Goal: Contribute content: Contribute content

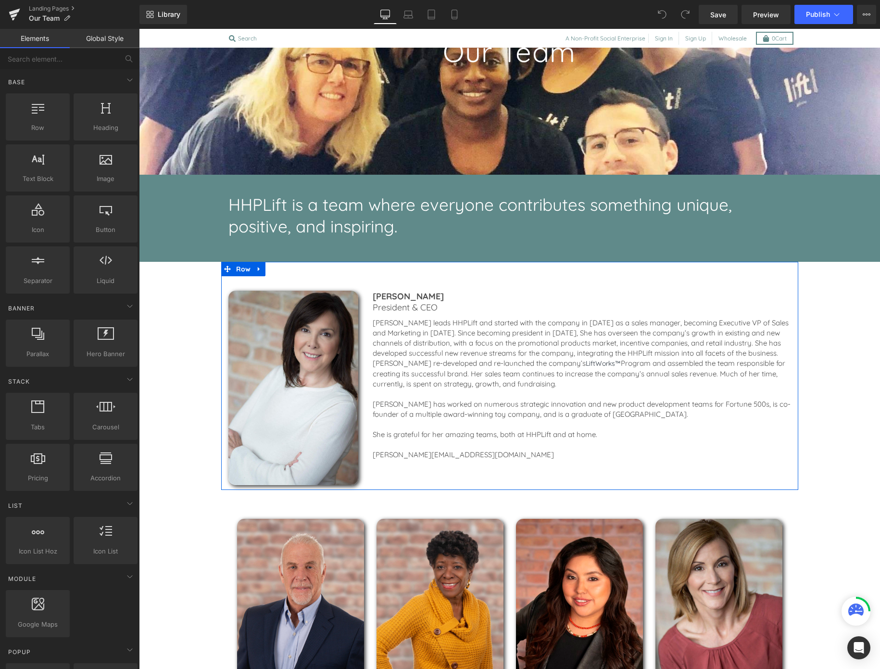
scroll to position [524, 0]
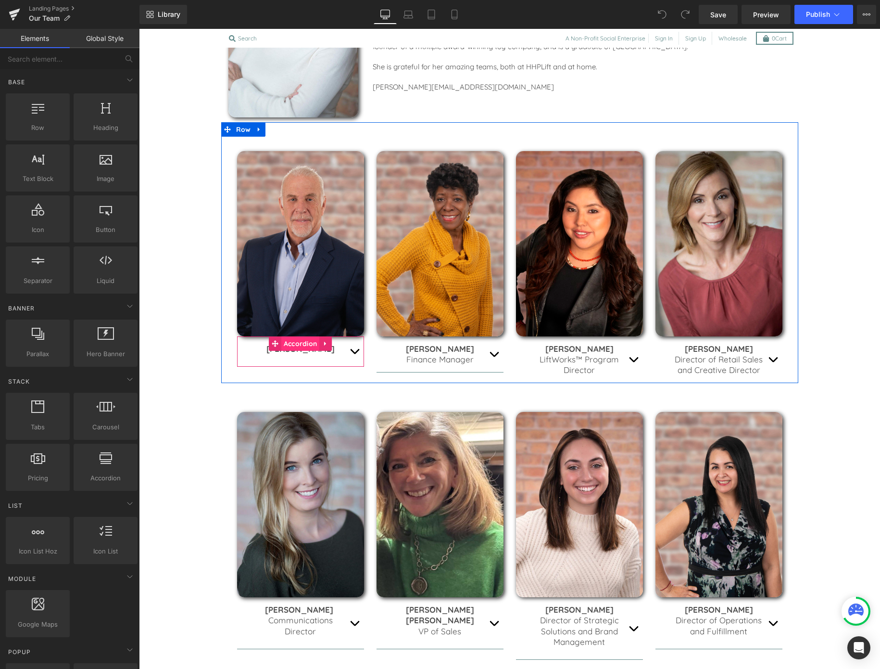
click at [318, 348] on span "Accordion" at bounding box center [300, 343] width 38 height 14
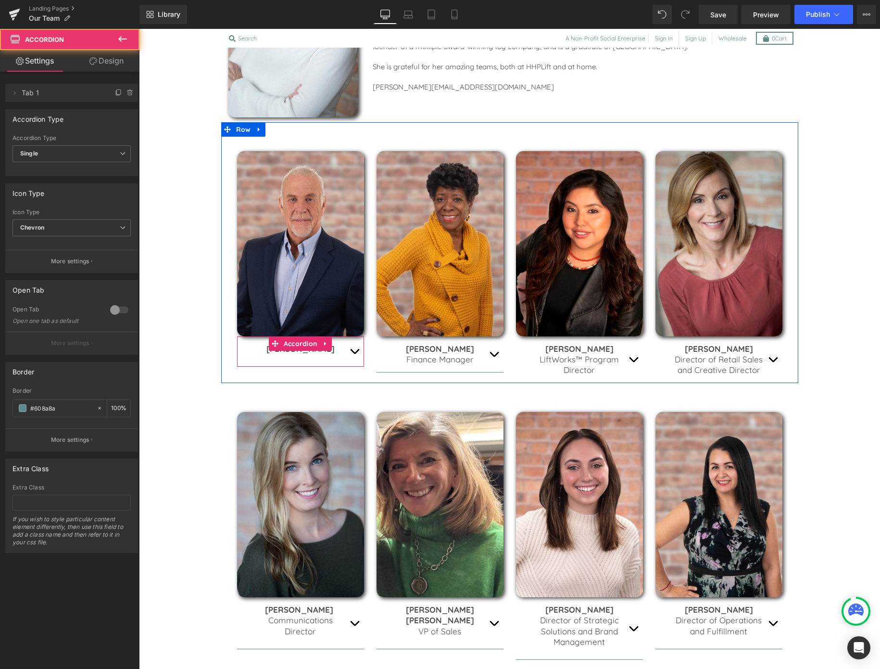
click at [355, 354] on span "button" at bounding box center [355, 354] width 0 height 0
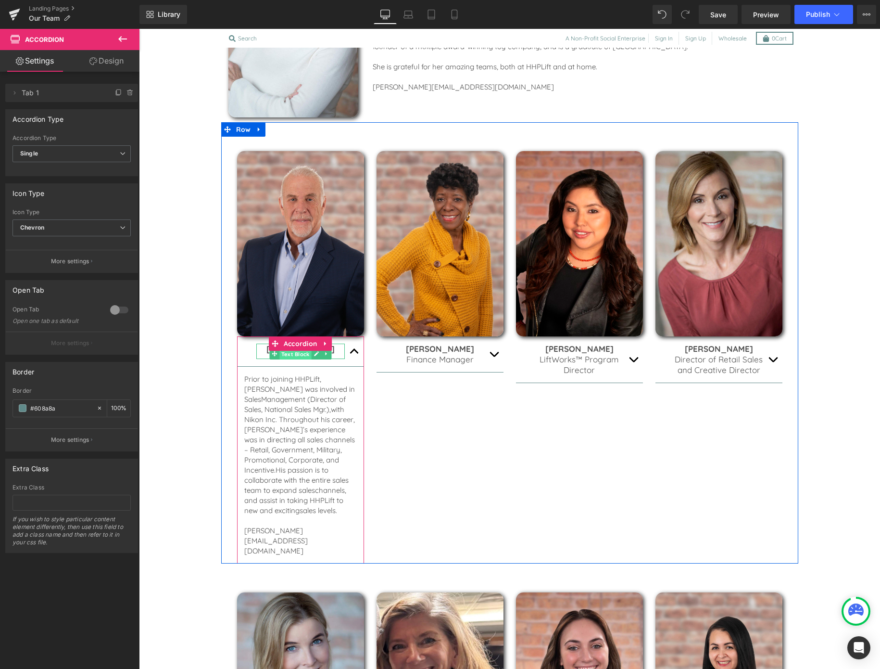
click at [307, 351] on span "Text Block" at bounding box center [296, 354] width 32 height 12
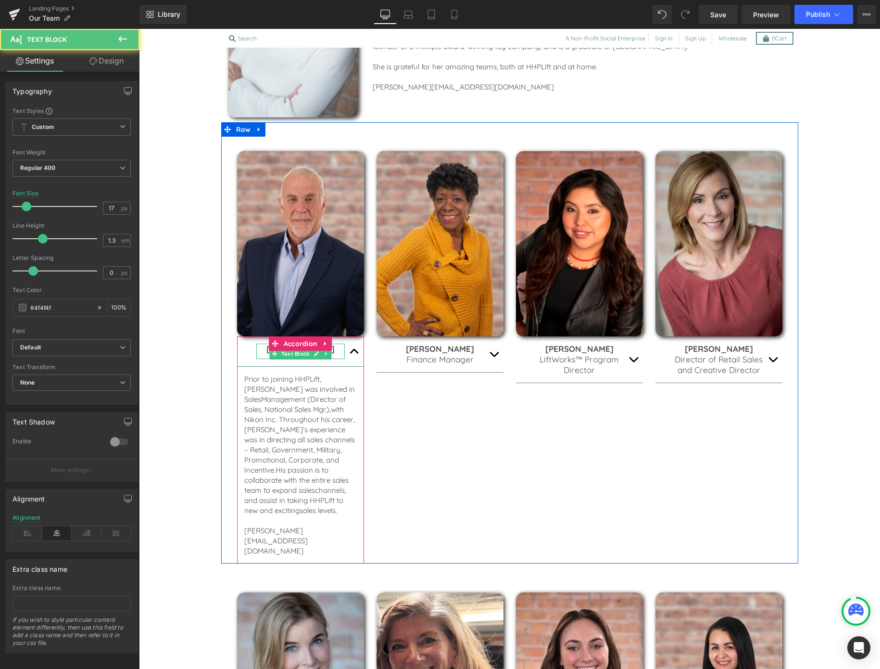
click at [339, 353] on p "[PERSON_NAME]" at bounding box center [300, 349] width 89 height 11
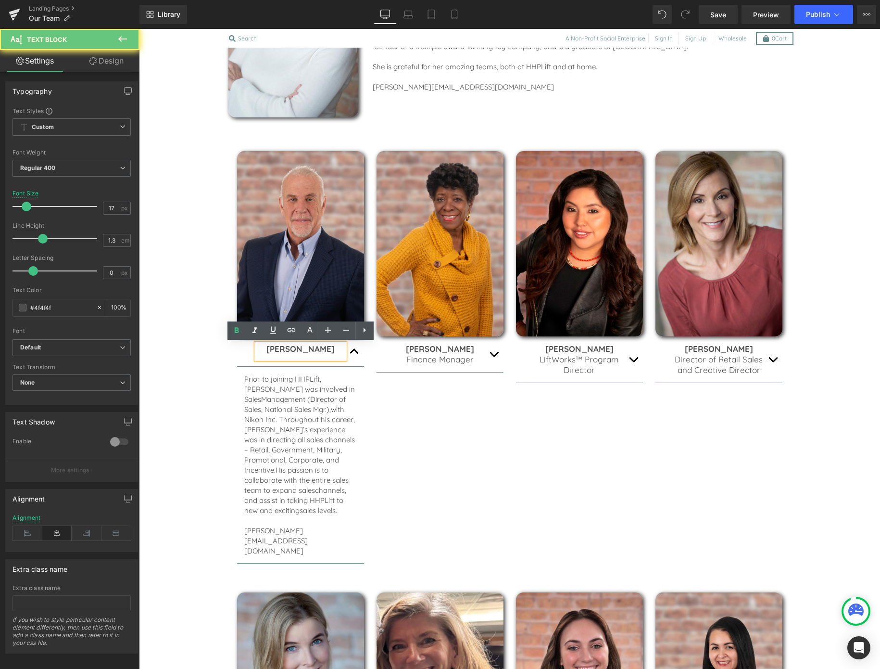
click at [338, 356] on div "[PERSON_NAME]" at bounding box center [300, 351] width 89 height 15
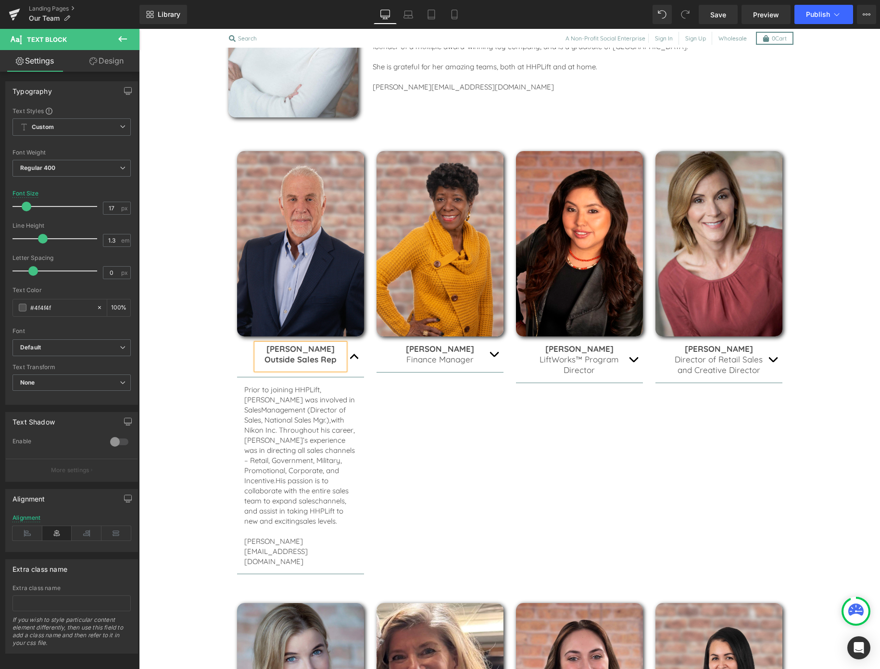
click at [327, 361] on b "Outside Sales Rep" at bounding box center [301, 359] width 72 height 10
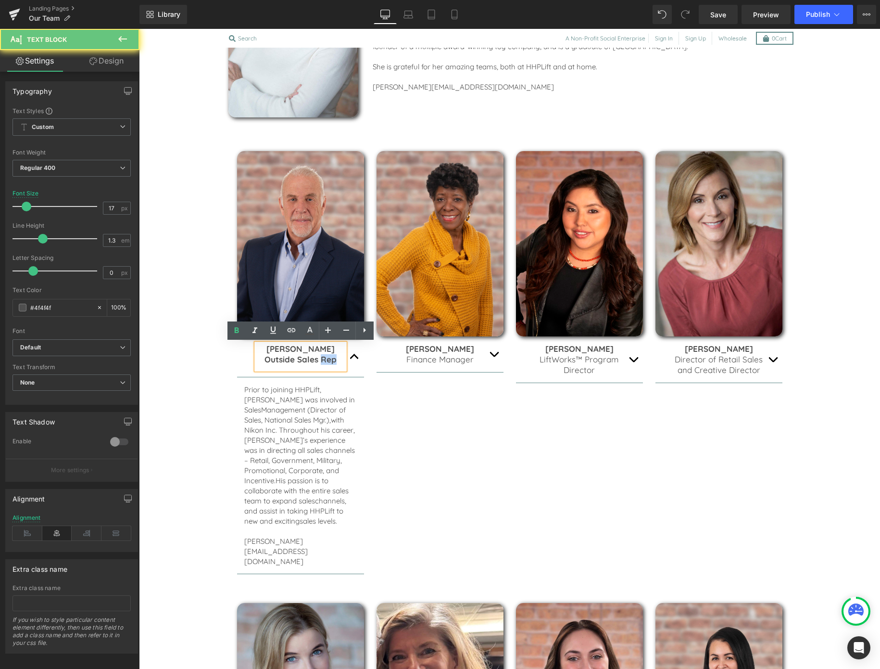
click at [327, 361] on b "Outside Sales Rep" at bounding box center [301, 359] width 72 height 10
click at [473, 479] on div "Image [PERSON_NAME] Outside Sales Rep Text Block Prior to joining HHPLift, [PER…" at bounding box center [509, 348] width 577 height 452
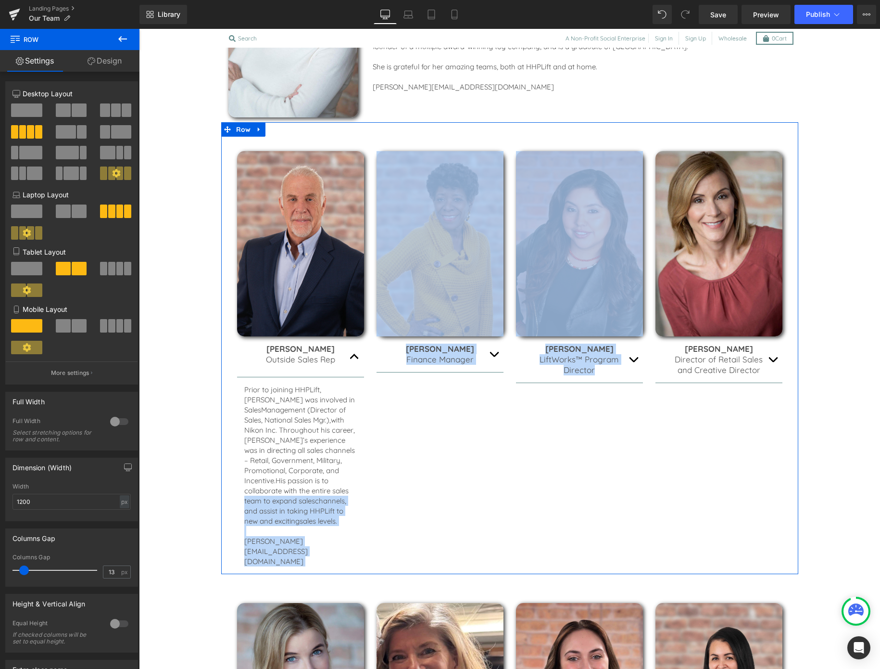
click at [356, 356] on button "button" at bounding box center [354, 356] width 19 height 40
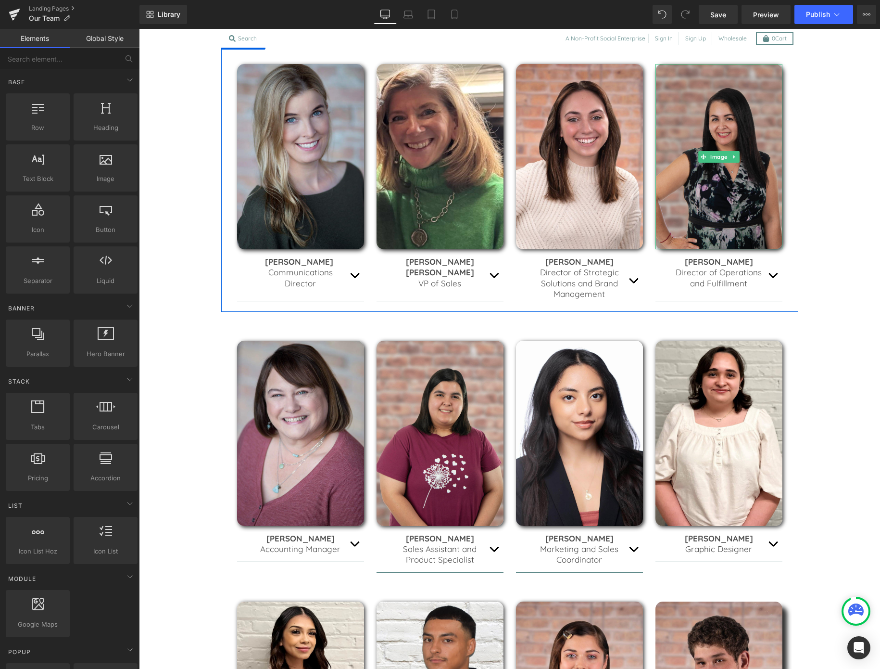
scroll to position [1100, 0]
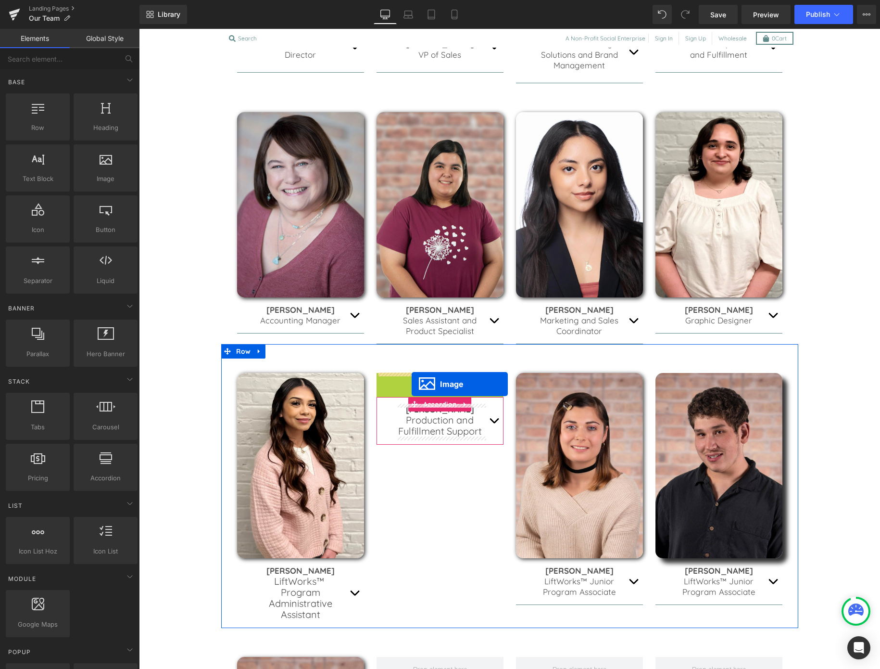
drag, startPoint x: 420, startPoint y: 464, endPoint x: 412, endPoint y: 384, distance: 79.8
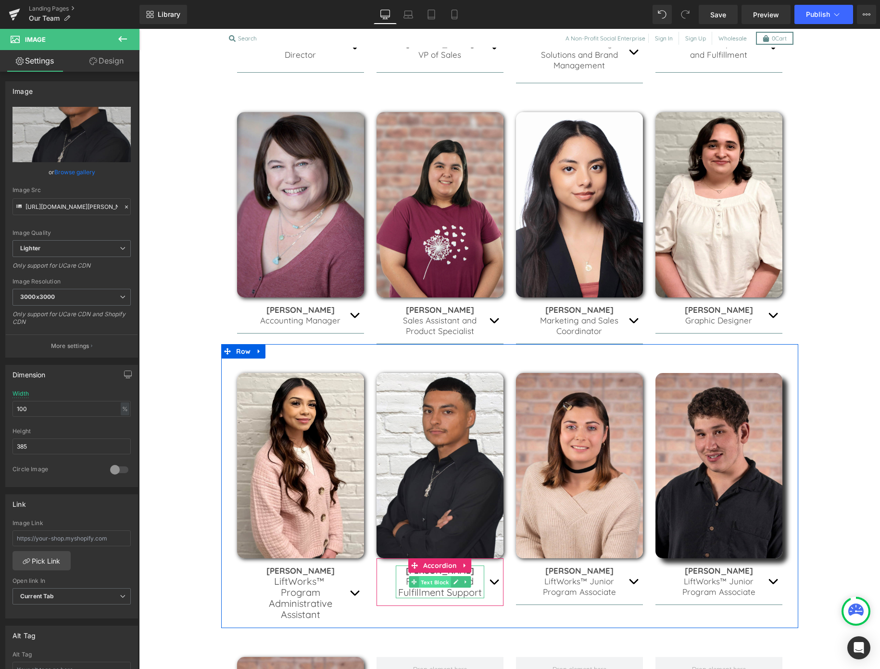
click at [441, 584] on span "Text Block" at bounding box center [435, 582] width 32 height 12
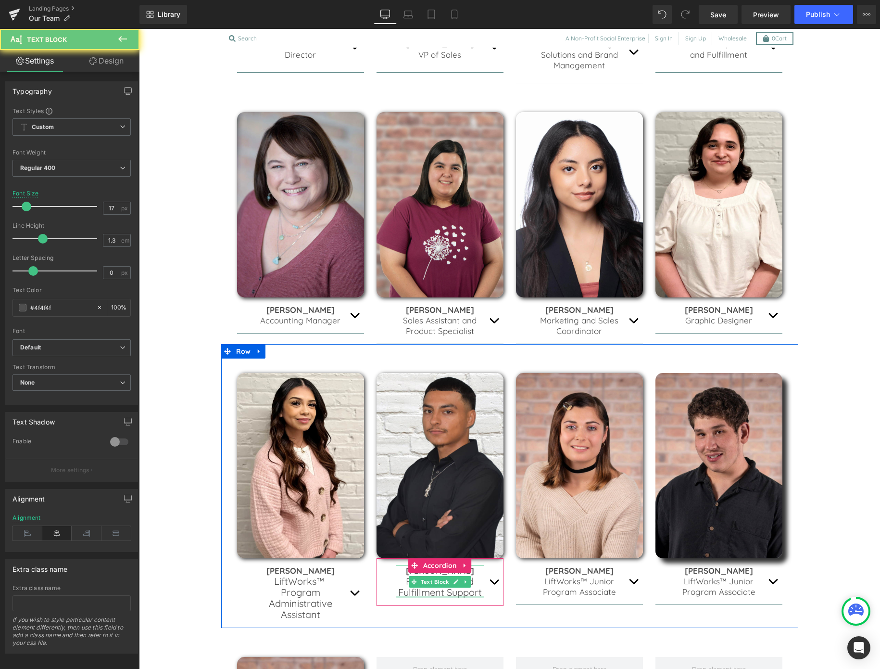
click at [441, 596] on div at bounding box center [440, 597] width 89 height 2
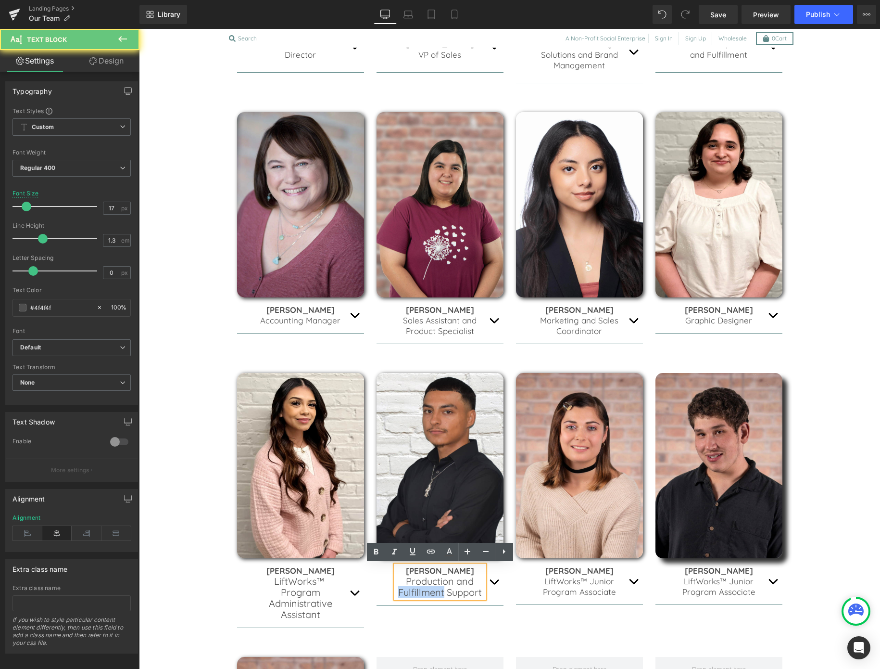
click at [441, 595] on span "Production and Fulfillment Support" at bounding box center [440, 586] width 84 height 23
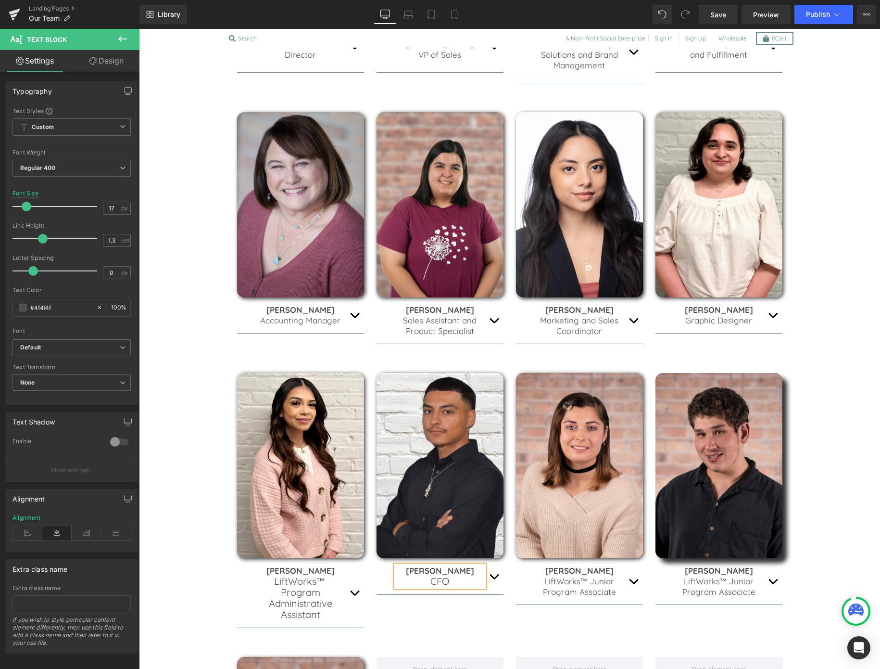
click at [433, 572] on b "[PERSON_NAME]" at bounding box center [440, 570] width 68 height 10
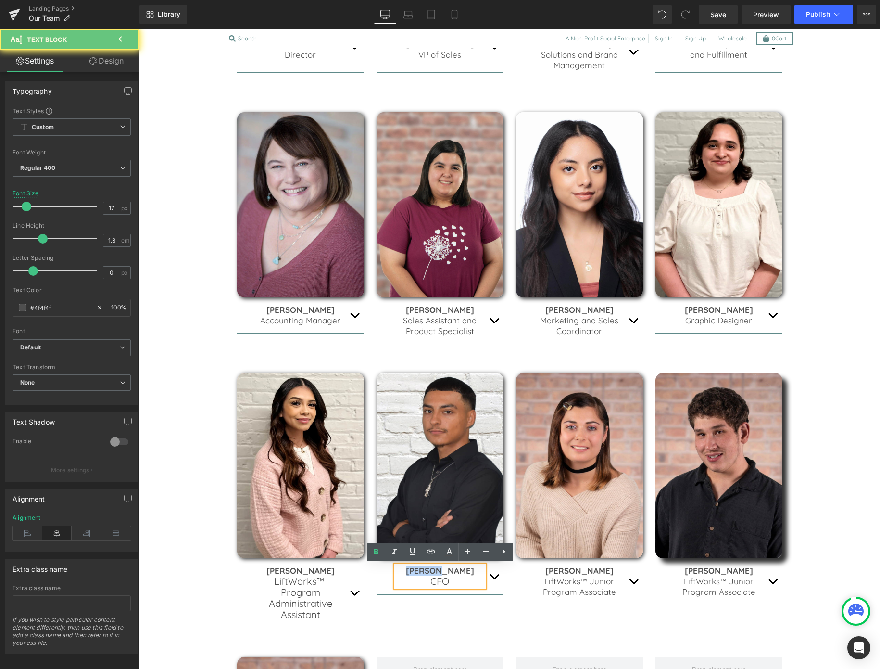
click at [433, 572] on b "[PERSON_NAME]" at bounding box center [440, 570] width 68 height 10
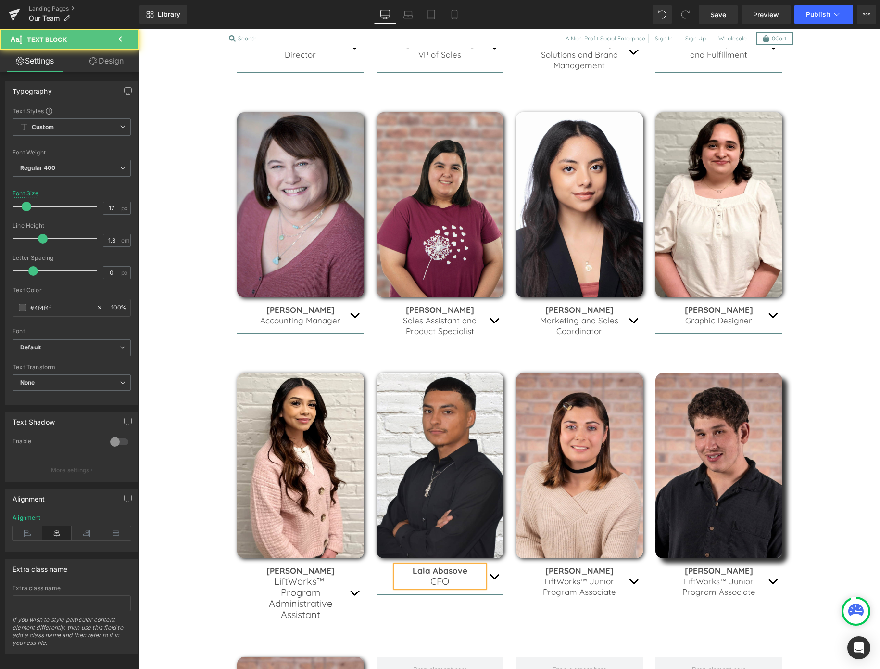
click at [468, 572] on p "Lala Abasove" at bounding box center [440, 570] width 89 height 11
click at [507, 574] on div "Image [PERSON_NAME] CFO Text Block bio coming soon. Text Block Accordion" at bounding box center [440, 484] width 140 height 222
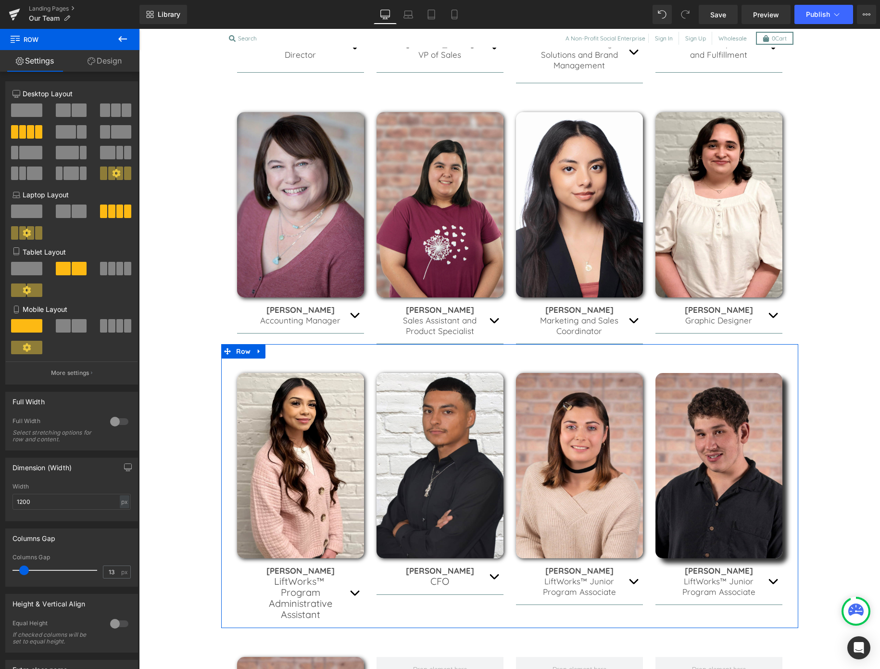
click at [493, 574] on button "button" at bounding box center [493, 576] width 19 height 36
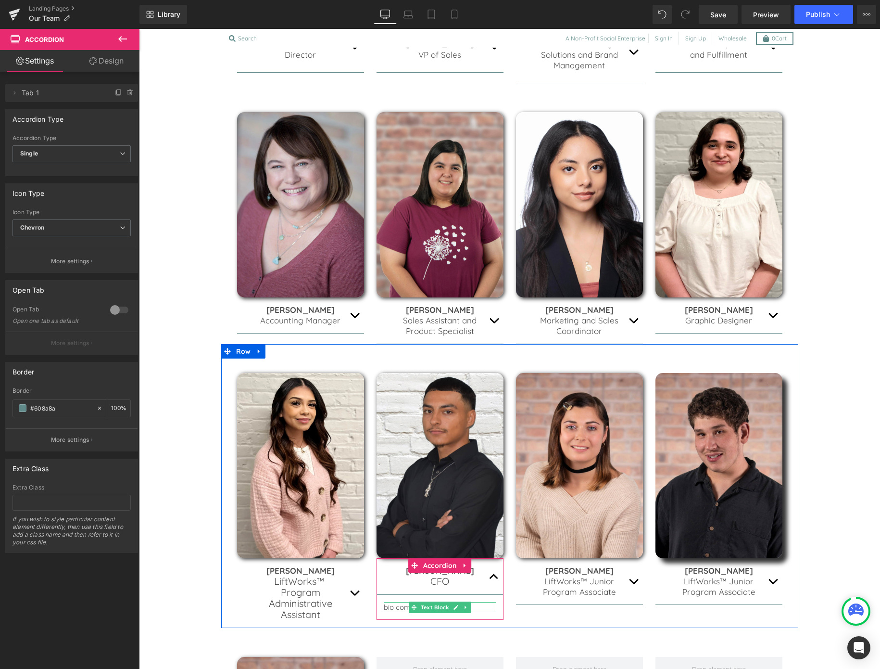
click at [394, 606] on p "bio coming soon." at bounding box center [440, 607] width 113 height 10
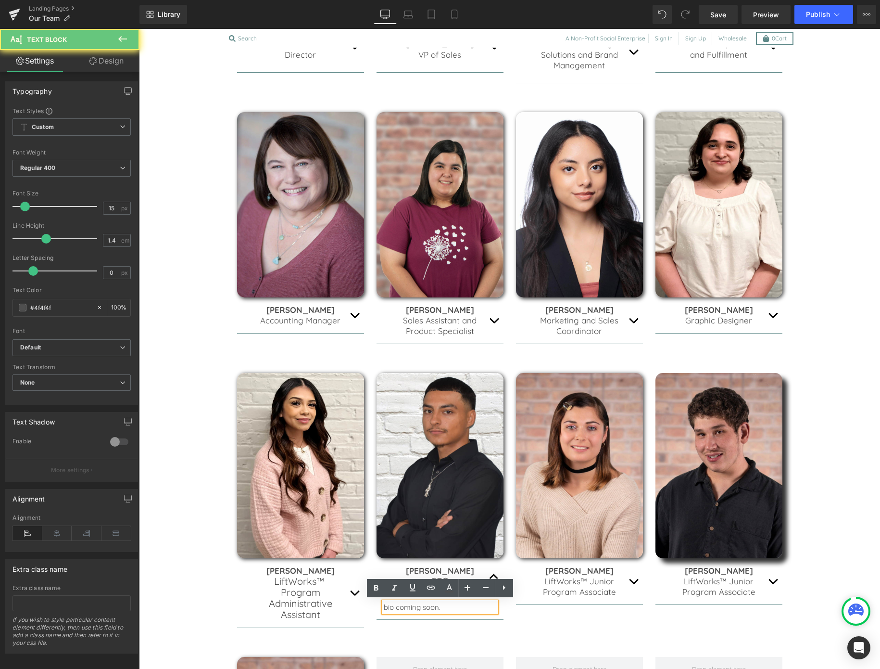
click at [394, 606] on p "bio coming soon." at bounding box center [440, 607] width 113 height 10
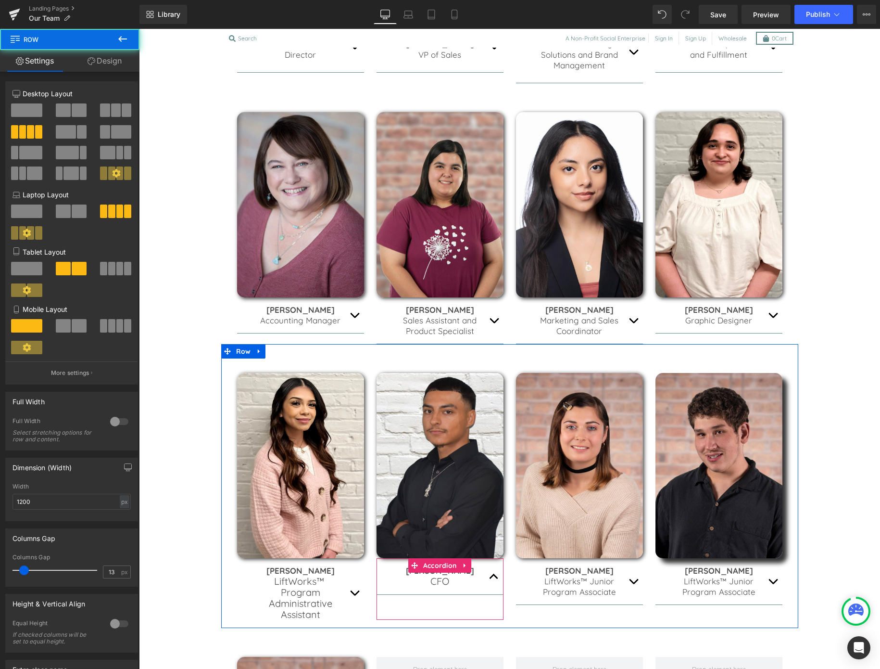
click at [498, 577] on button "button" at bounding box center [493, 576] width 19 height 36
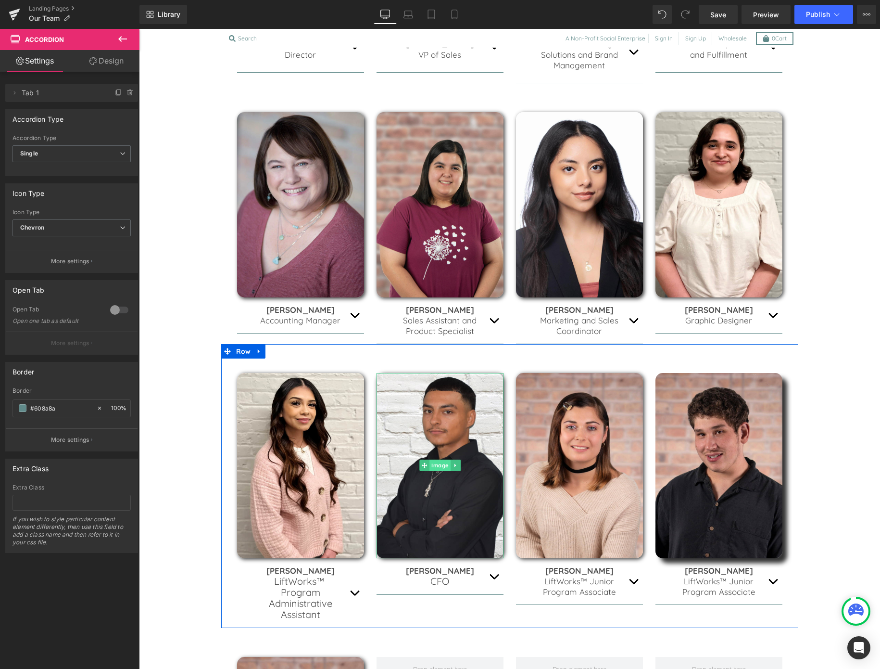
click at [440, 466] on span "Image" at bounding box center [440, 465] width 21 height 12
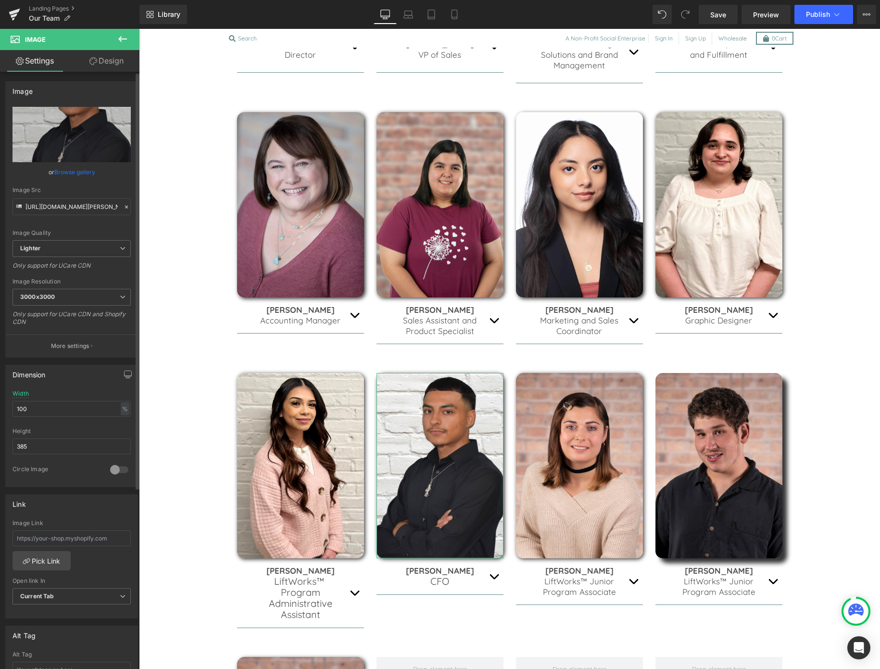
click at [80, 168] on link "Browse gallery" at bounding box center [74, 172] width 41 height 17
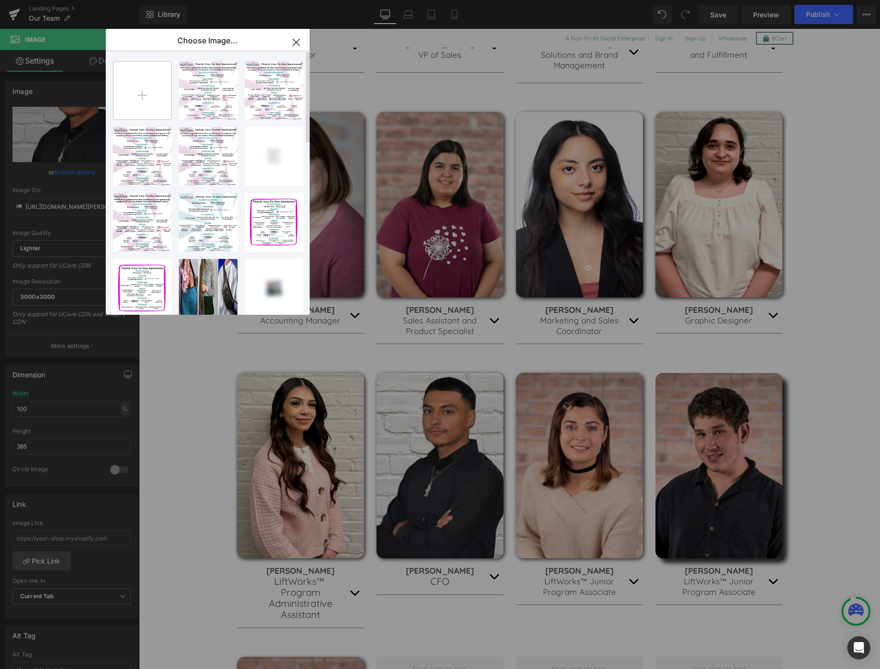
click at [126, 92] on input "file" at bounding box center [143, 91] width 58 height 58
click at [148, 91] on input "file" at bounding box center [143, 91] width 58 height 58
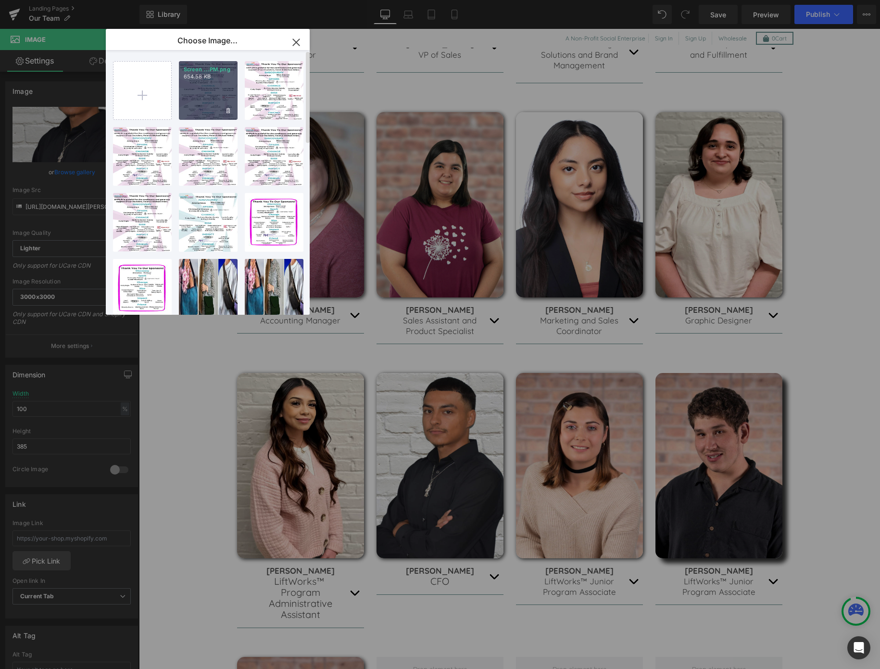
type input "C:\fakepath\9_LALA.jpg"
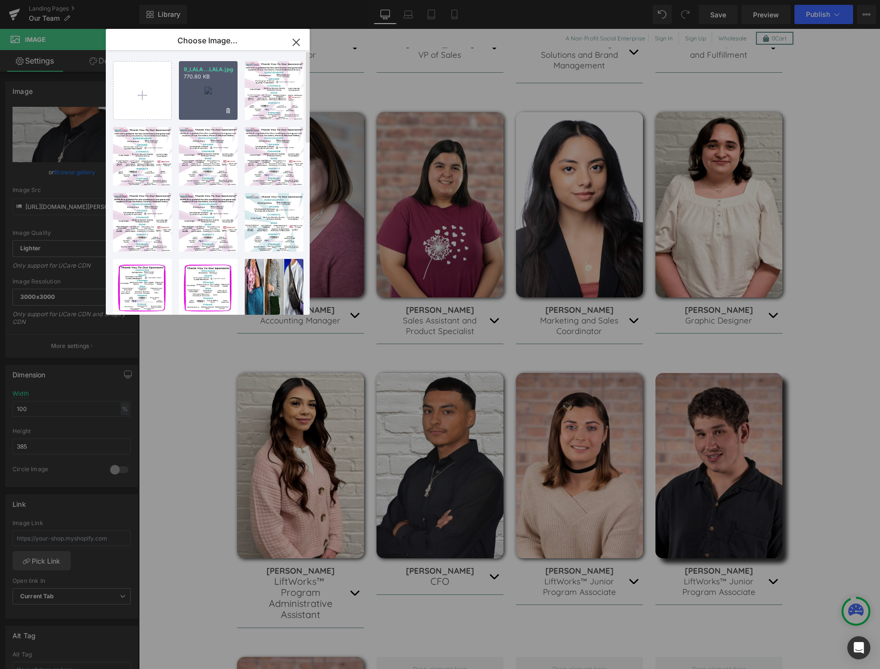
click at [212, 92] on div "9_LALA...LALA.jpg 770.80 KB" at bounding box center [208, 90] width 59 height 59
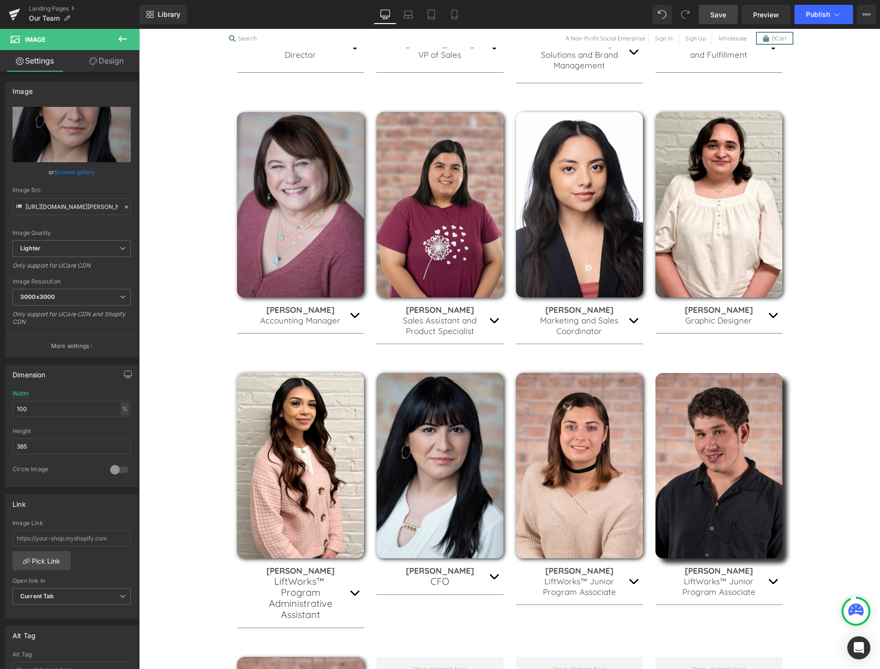
click at [716, 14] on span "Save" at bounding box center [719, 15] width 16 height 10
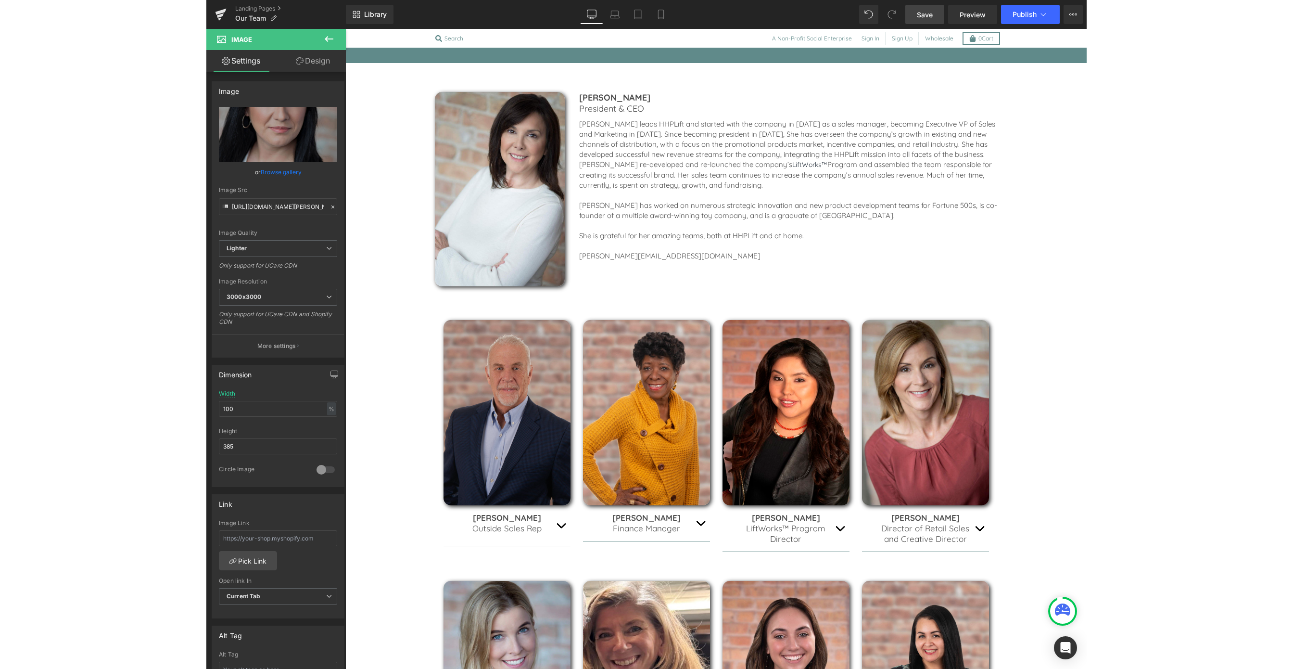
scroll to position [354, 0]
